Goal: Communication & Community: Ask a question

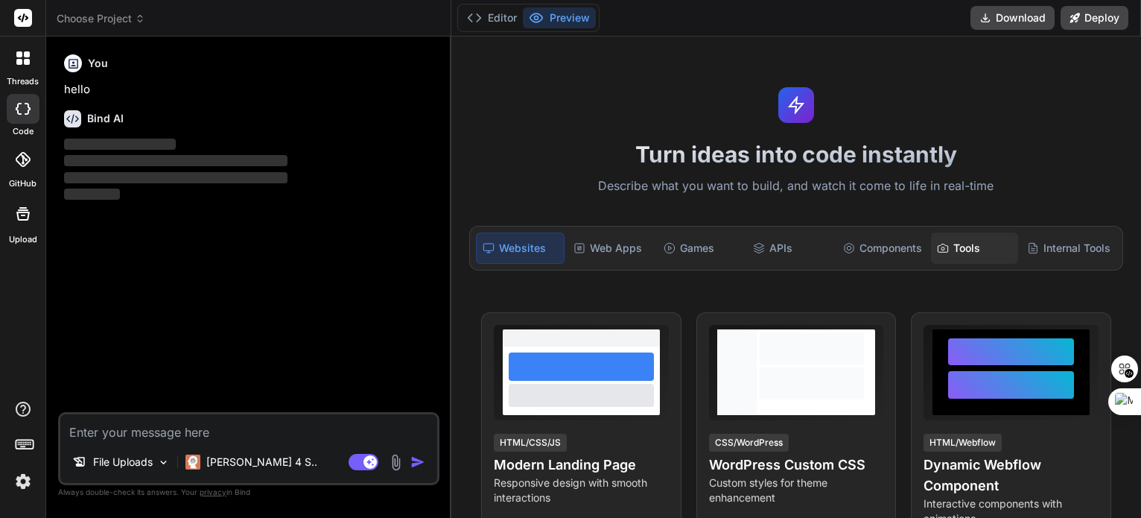
click at [951, 242] on div "Tools" at bounding box center [974, 247] width 87 height 31
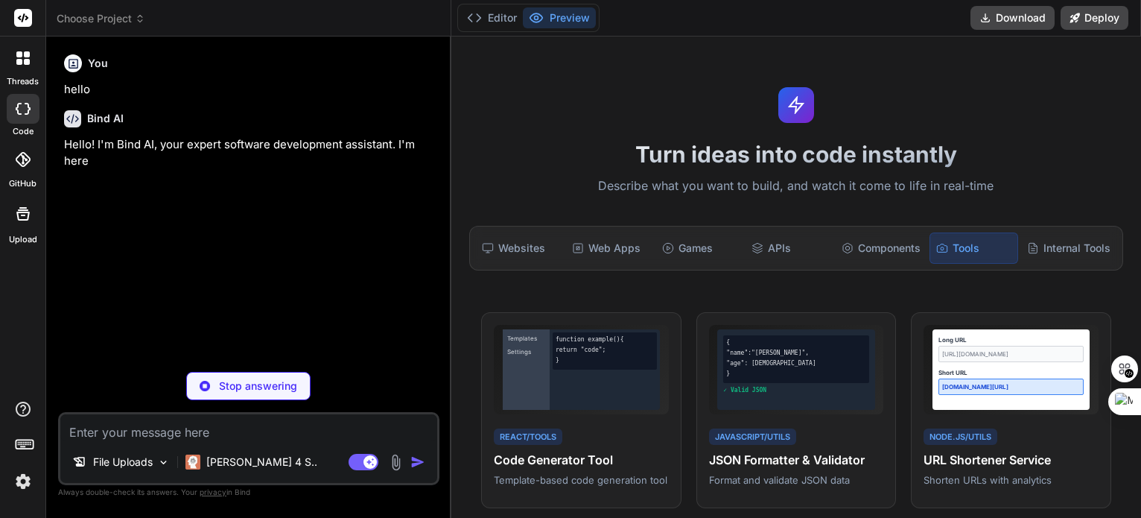
click at [951, 242] on div "Tools" at bounding box center [974, 247] width 89 height 31
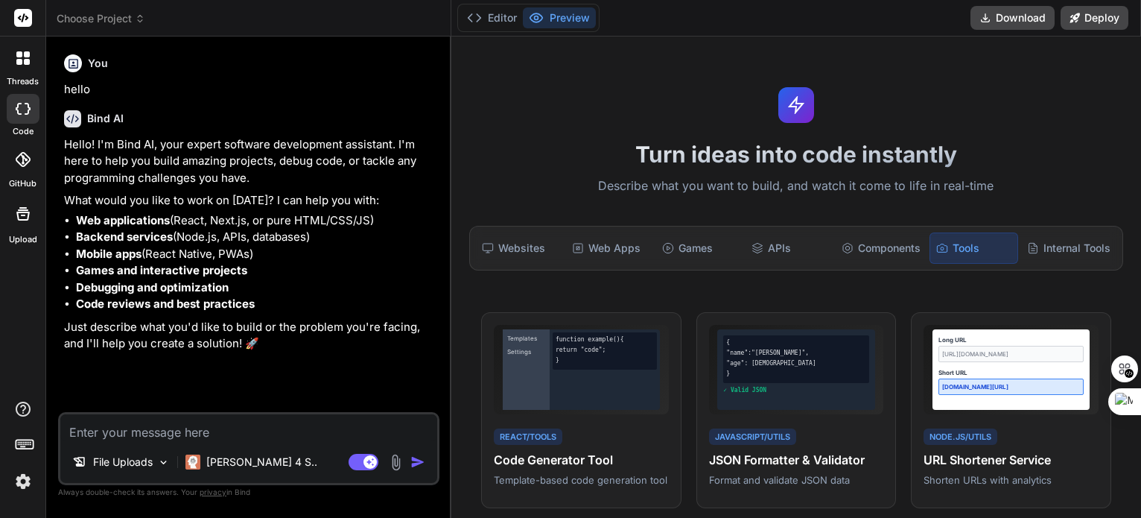
type textarea "x"
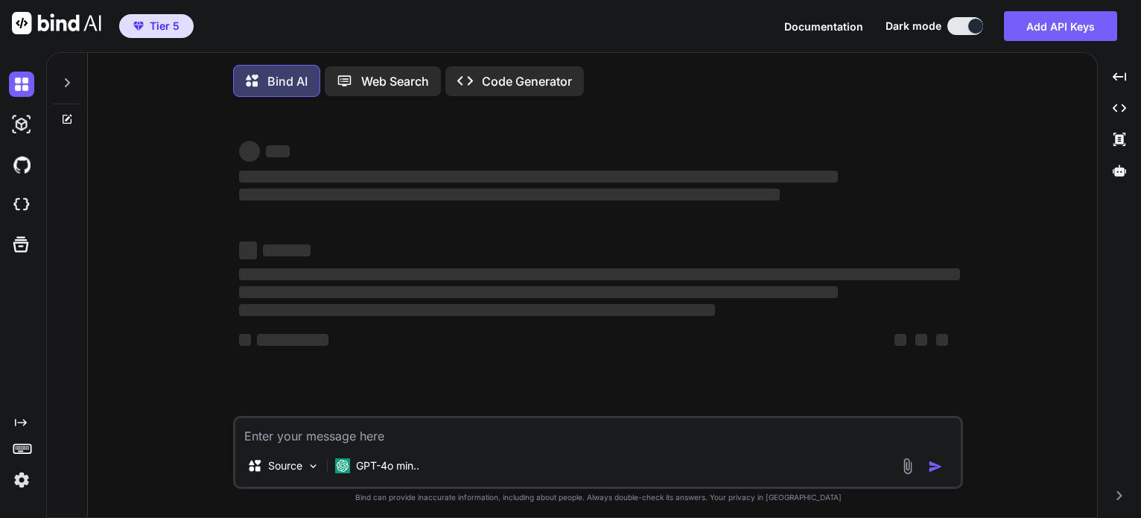
drag, startPoint x: 0, startPoint y: 0, endPoint x: 825, endPoint y: 513, distance: 971.6
click at [825, 513] on div "‌ ‌ ‌ ‌ ‌ ‌ ‌ ‌ ‌ ‌ ‌ ‌ ‌ ‌ Source GPT-4o min.. Created with Bind Always check …" at bounding box center [598, 315] width 730 height 412
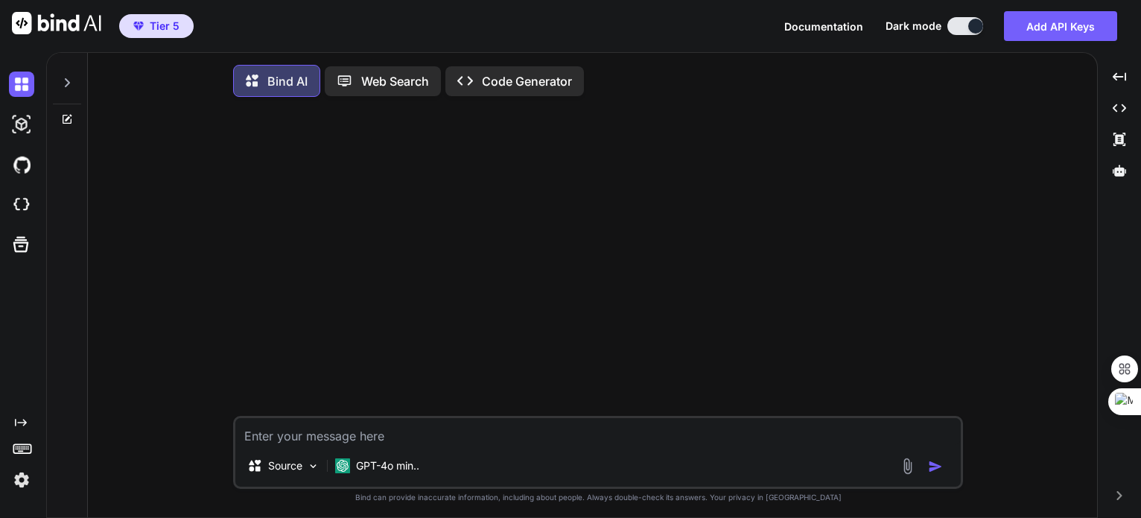
type textarea "x"
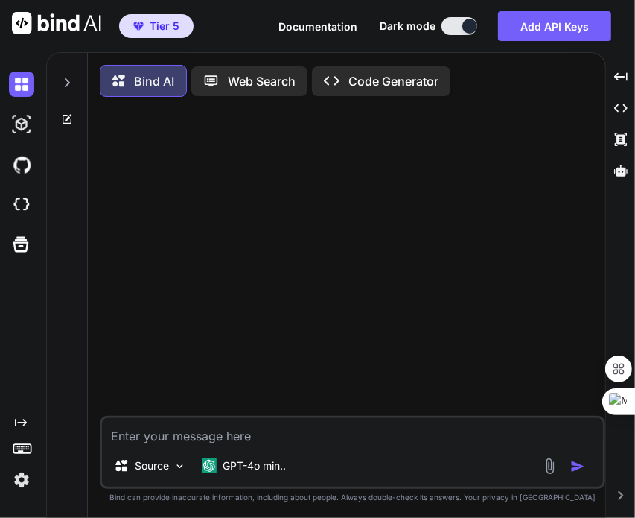
click at [294, 444] on textarea at bounding box center [352, 431] width 501 height 27
type textarea "h"
type textarea "x"
type textarea "hi"
type textarea "x"
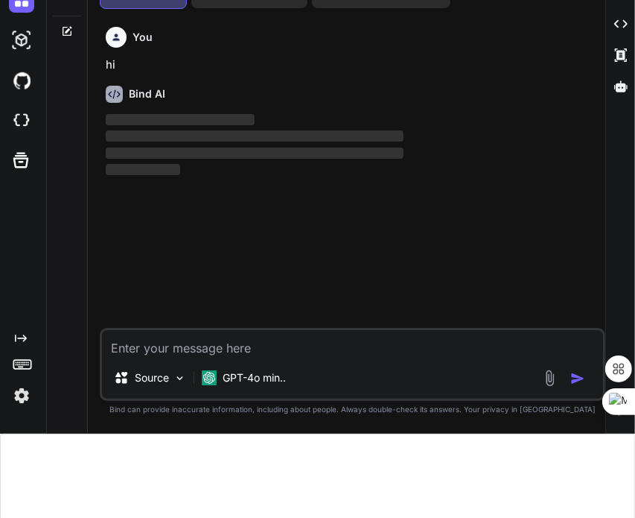
scroll to position [105, 0]
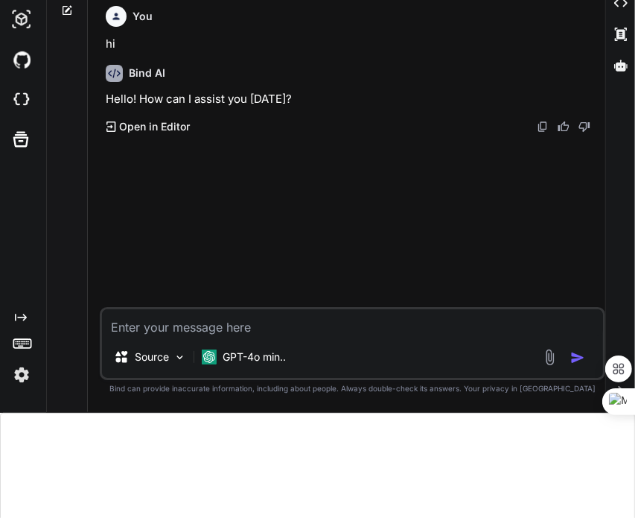
type textarea "x"
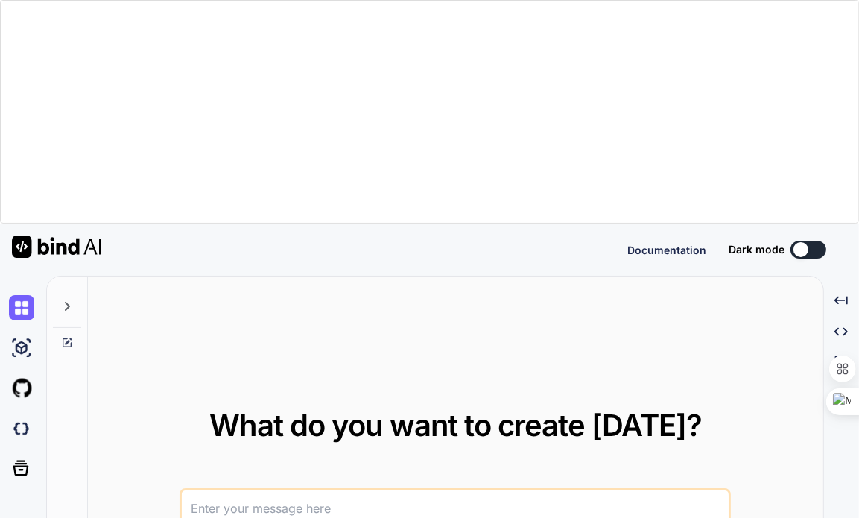
type textarea "x"
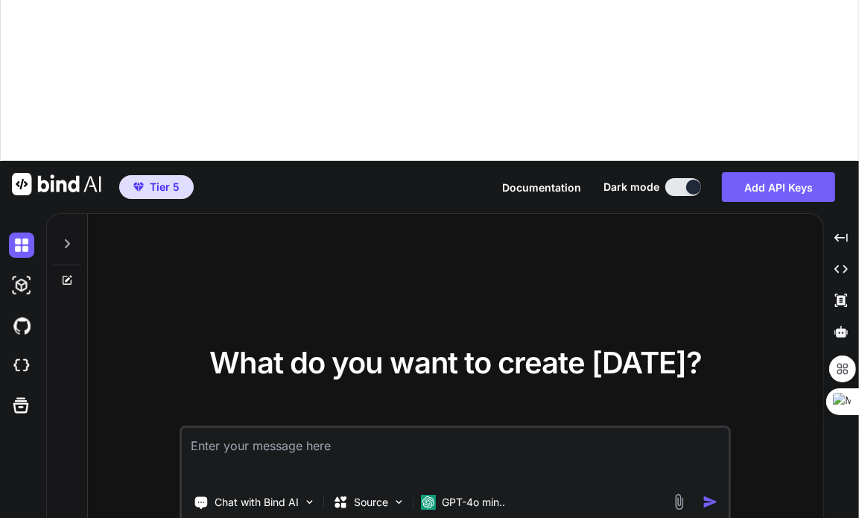
scroll to position [62, 0]
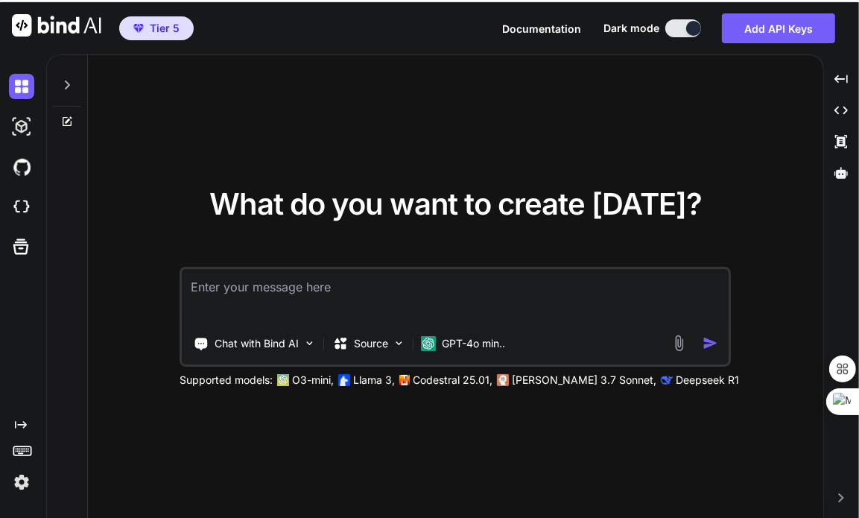
scroll to position [223, 0]
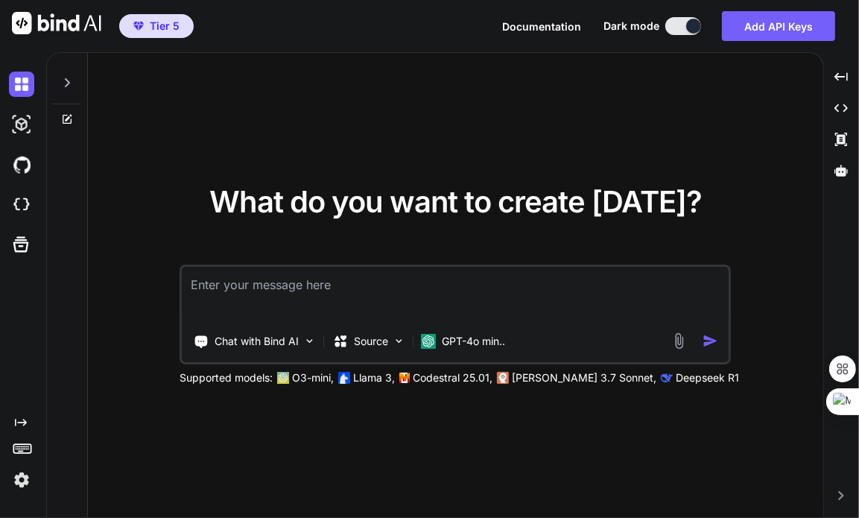
click at [21, 479] on img at bounding box center [21, 479] width 25 height 25
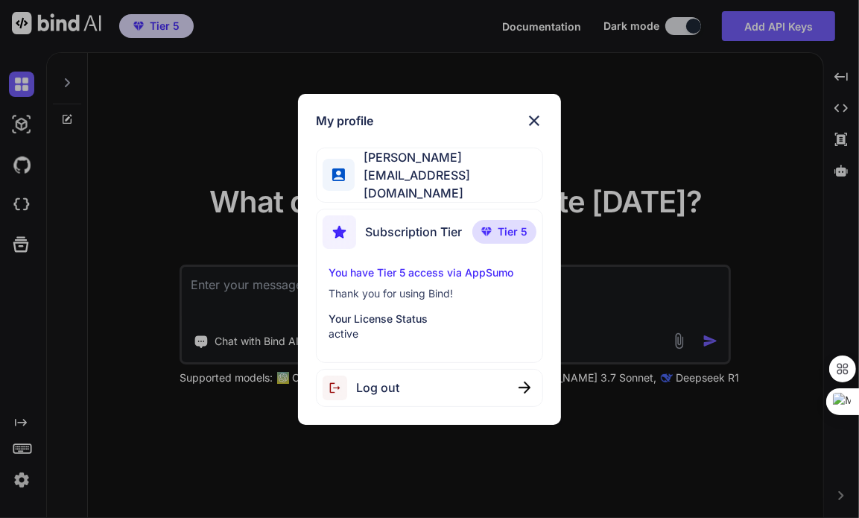
click at [378, 382] on span "Log out" at bounding box center [377, 387] width 43 height 18
type textarea "x"
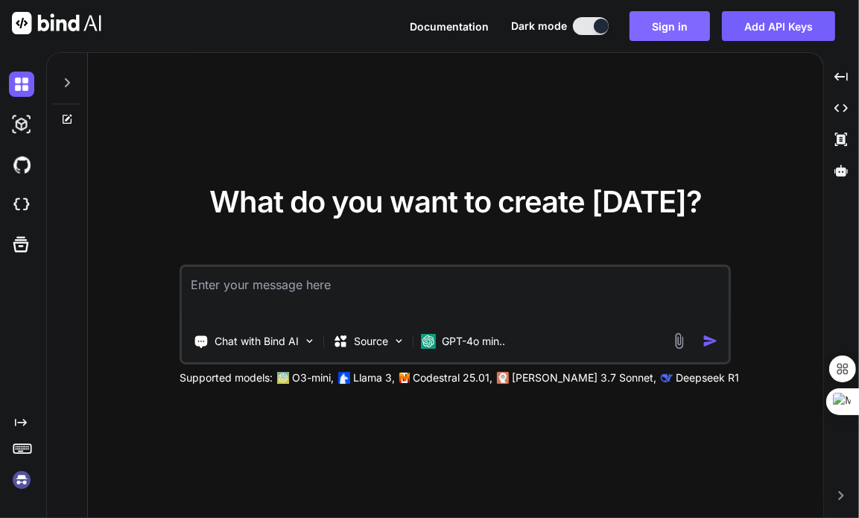
click at [663, 34] on button "Sign in" at bounding box center [669, 26] width 80 height 30
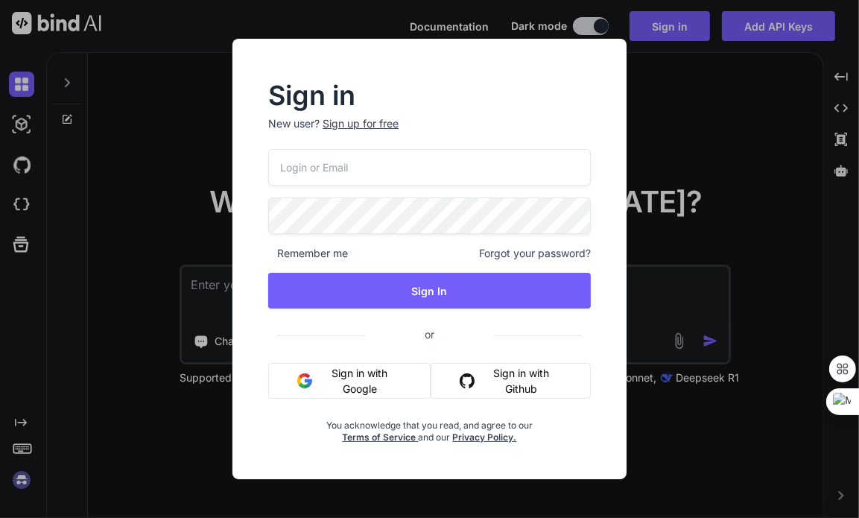
click at [402, 166] on input "email" at bounding box center [429, 167] width 323 height 37
type input "arunmalik111@yahoo.co.in"
click at [392, 311] on div "arunmalik111@yahoo.co.in Remember me Forgot your password? Sign In or Sign in w…" at bounding box center [429, 296] width 323 height 294
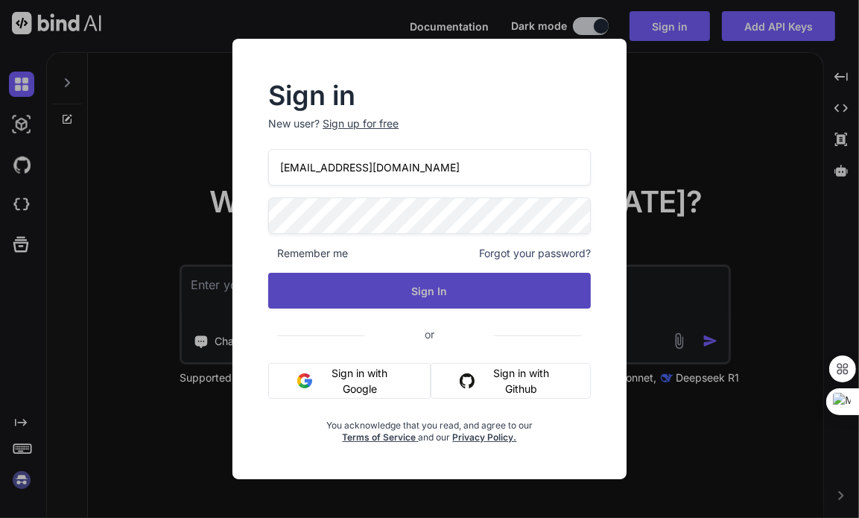
click at [425, 296] on button "Sign In" at bounding box center [429, 291] width 323 height 36
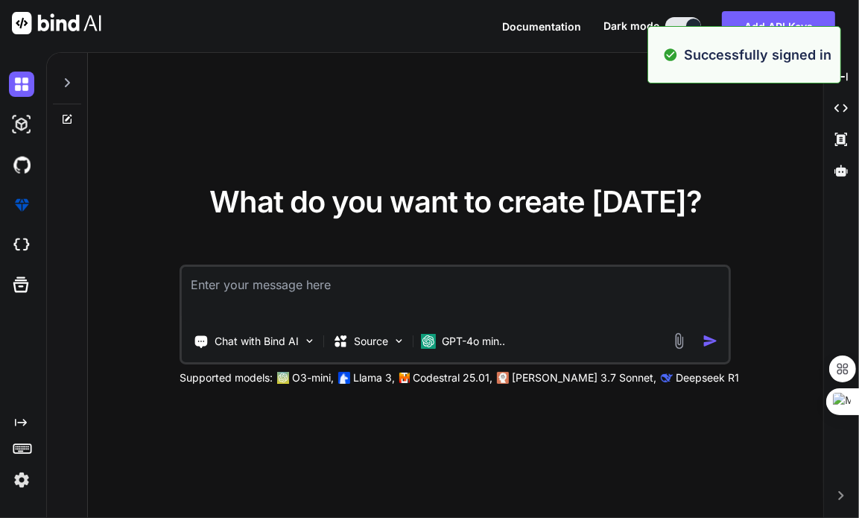
type textarea "x"
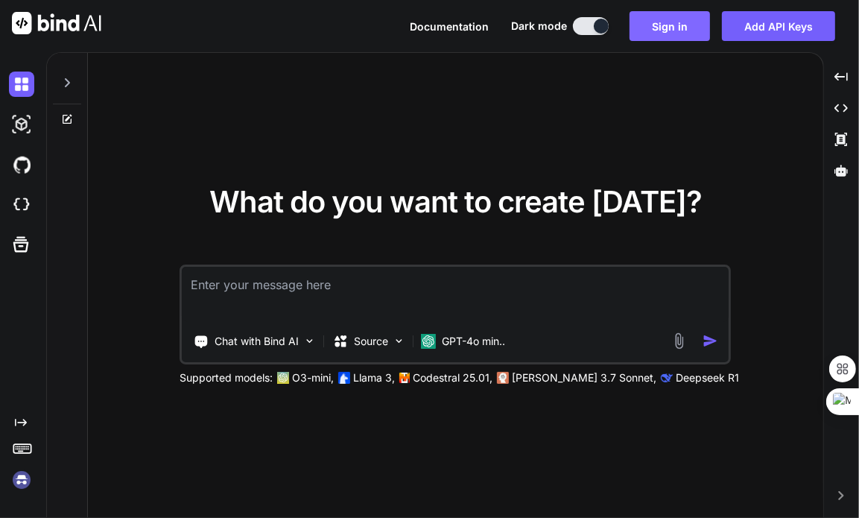
click at [647, 23] on button "Sign in" at bounding box center [669, 26] width 80 height 30
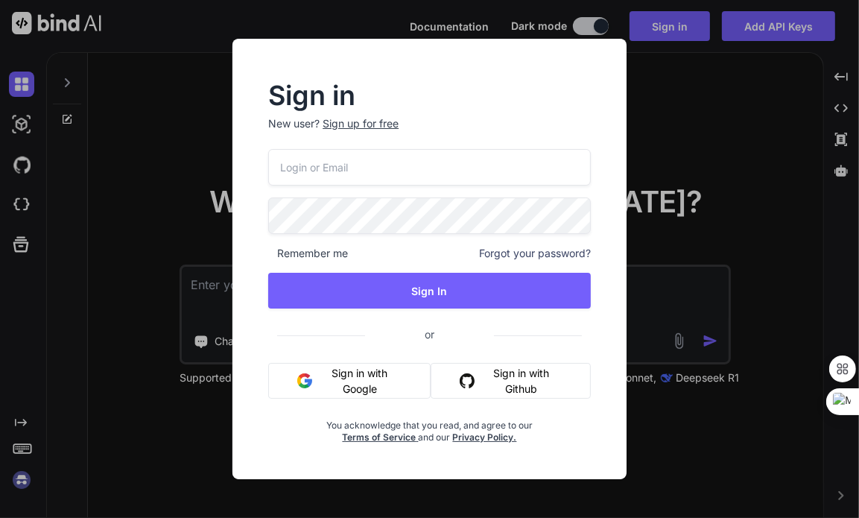
click at [383, 170] on input "email" at bounding box center [429, 167] width 323 height 37
type input "arunmalik111@yahoo.co.in"
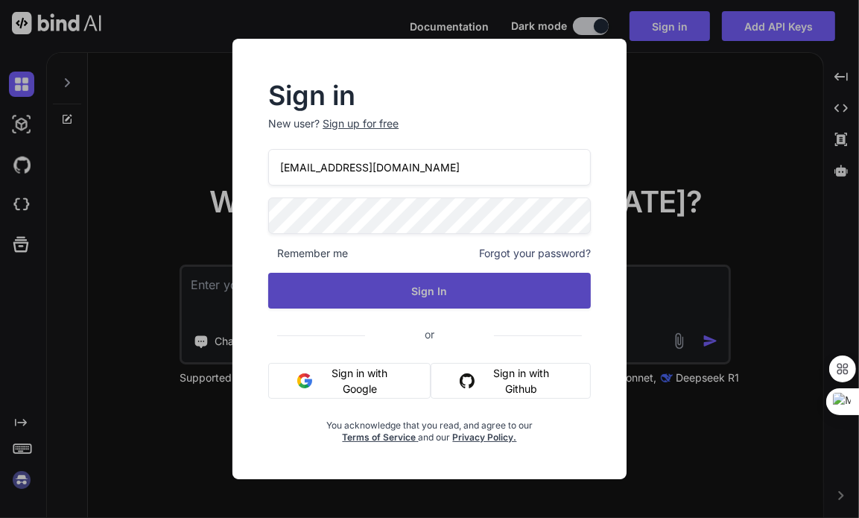
click at [396, 282] on button "Sign In" at bounding box center [429, 291] width 323 height 36
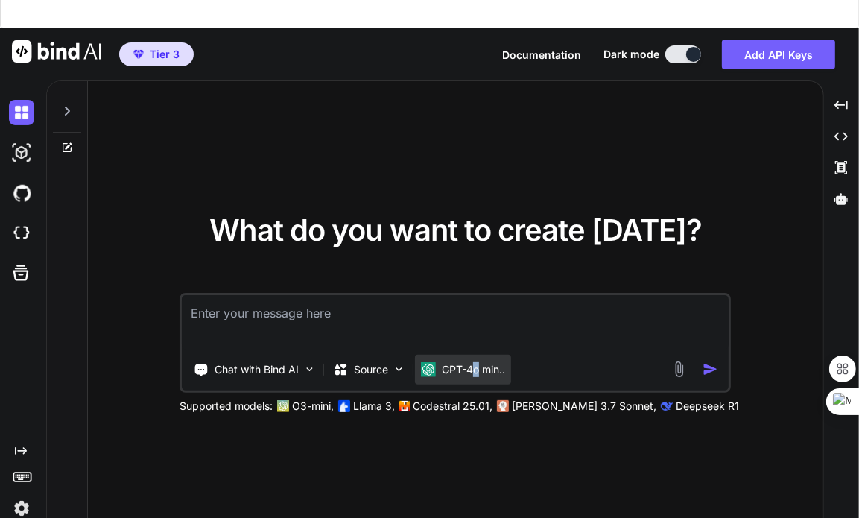
drag, startPoint x: 855, startPoint y: 34, endPoint x: 478, endPoint y: 345, distance: 488.9
click at [478, 362] on p "GPT-4o min.." at bounding box center [473, 369] width 63 height 15
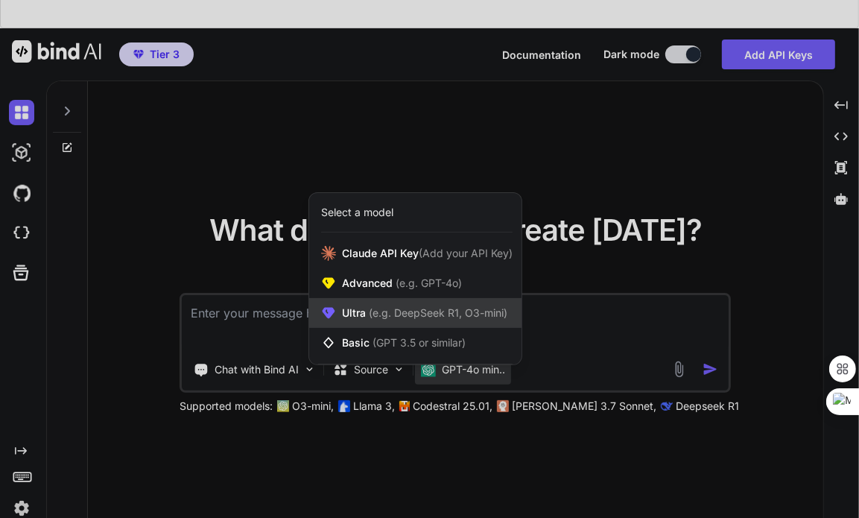
click at [431, 306] on span "(e.g. DeepSeek R1, O3-mini)" at bounding box center [437, 312] width 142 height 13
type textarea "x"
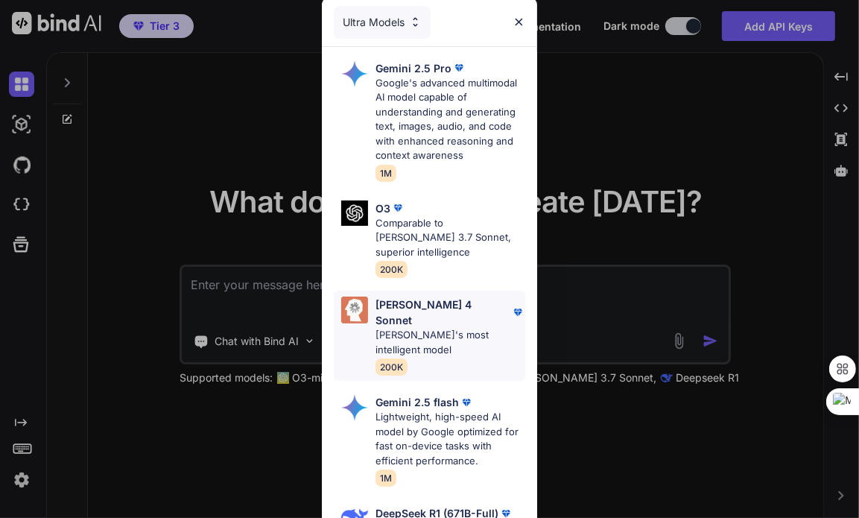
click at [410, 328] on p "Claude's most intelligent model" at bounding box center [449, 342] width 149 height 29
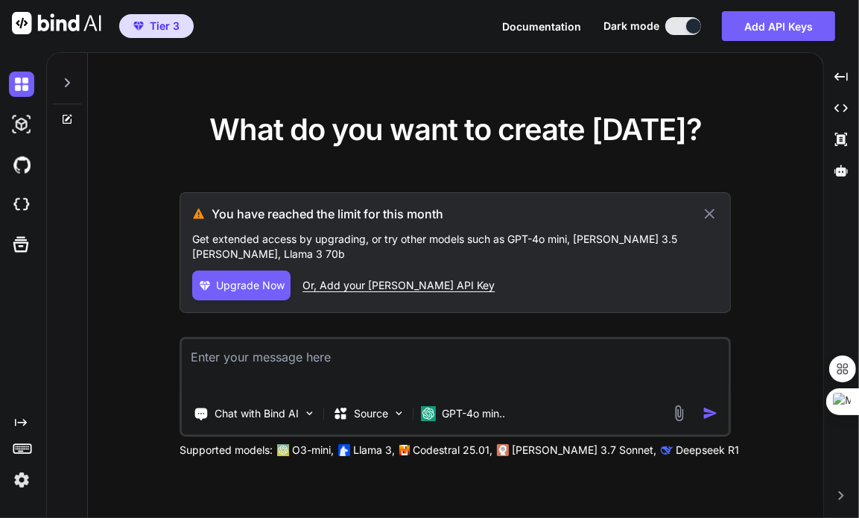
click at [567, 339] on textarea at bounding box center [455, 366] width 547 height 55
drag, startPoint x: 711, startPoint y: 212, endPoint x: 605, endPoint y: 218, distance: 106.0
click at [605, 218] on h3 "You have reached the limit for this month" at bounding box center [456, 214] width 489 height 18
click at [709, 214] on icon at bounding box center [710, 214] width 10 height 10
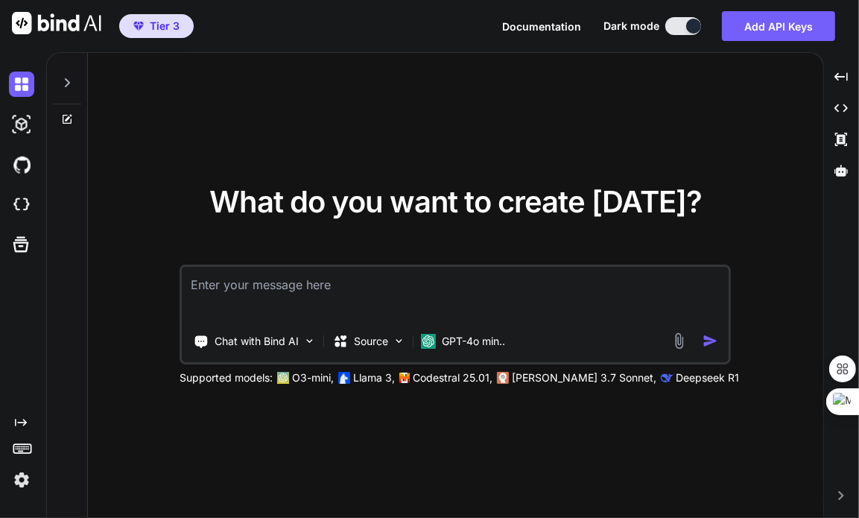
click at [498, 300] on textarea at bounding box center [455, 294] width 547 height 55
type textarea "h"
type textarea "x"
type textarea "hi"
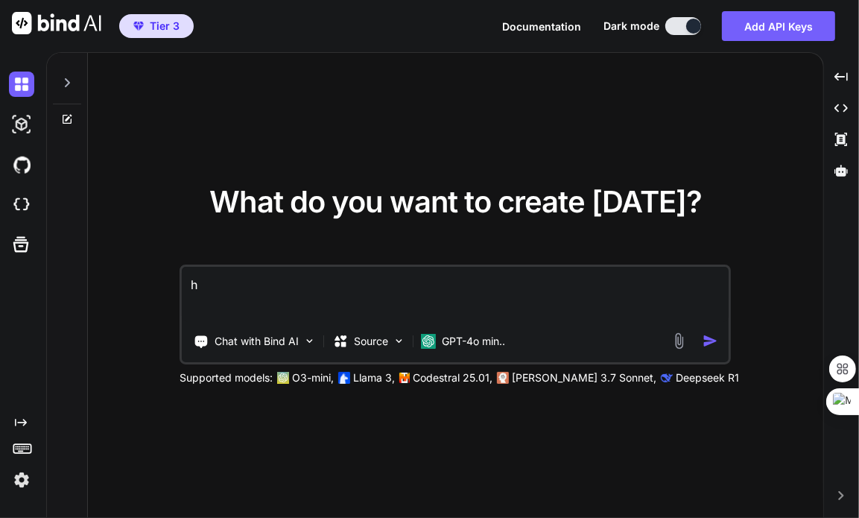
type textarea "x"
type textarea "h"
type textarea "x"
type textarea "h"
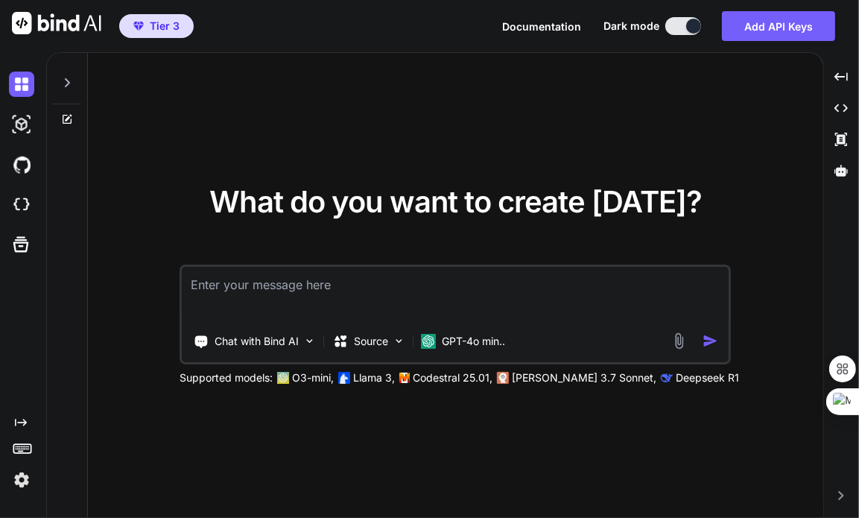
type textarea "x"
type textarea "hi"
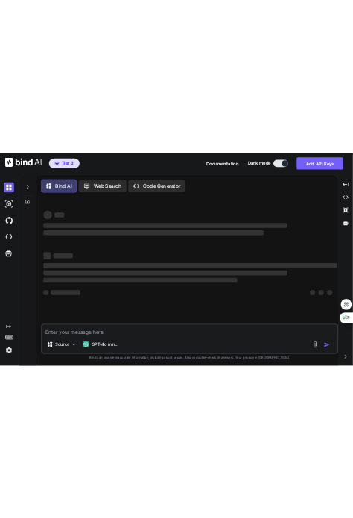
scroll to position [7, 0]
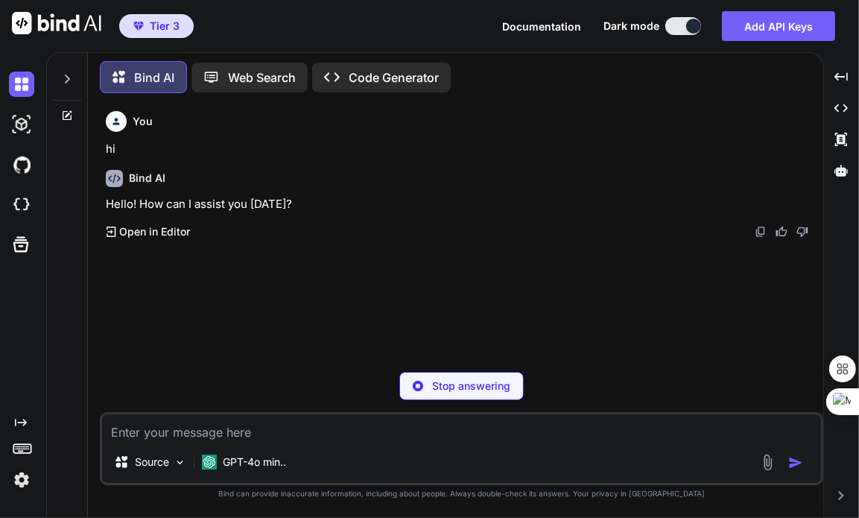
type textarea "x"
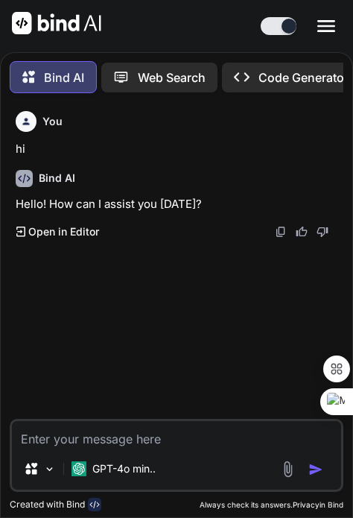
click at [141, 443] on textarea at bounding box center [176, 434] width 329 height 27
type textarea "hi"
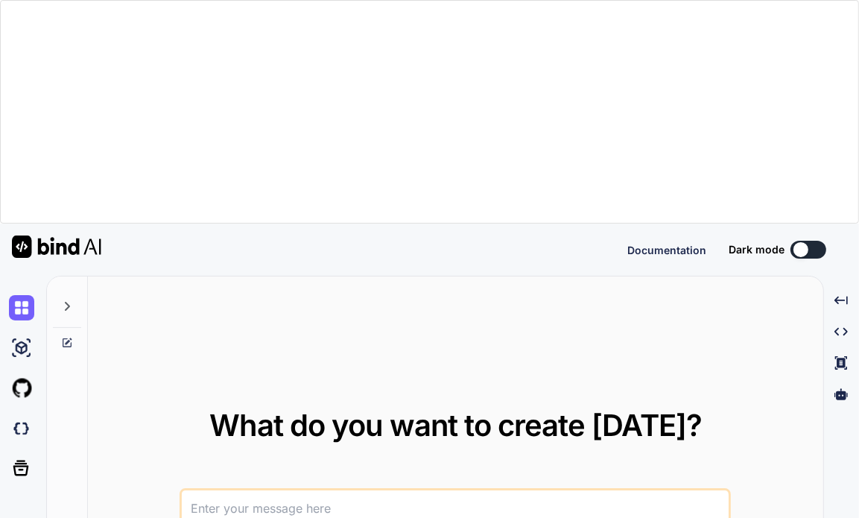
type textarea "x"
